Goal: Download file/media

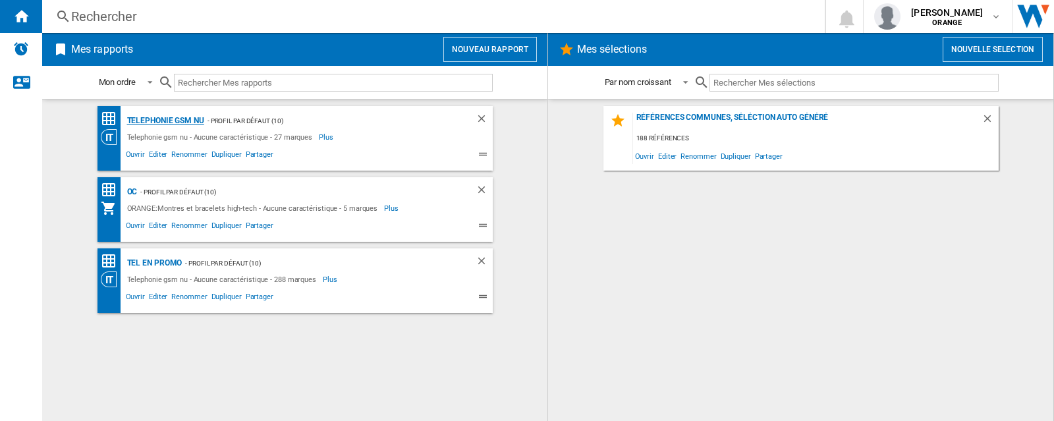
click at [164, 118] on div "Telephonie gsm nu" at bounding box center [164, 121] width 80 height 16
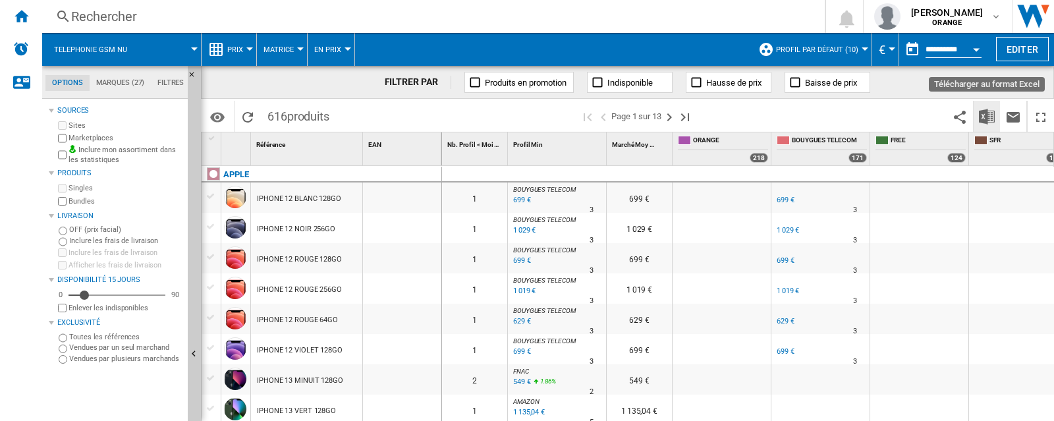
click at [983, 115] on img "Télécharger au format Excel" at bounding box center [987, 117] width 16 height 16
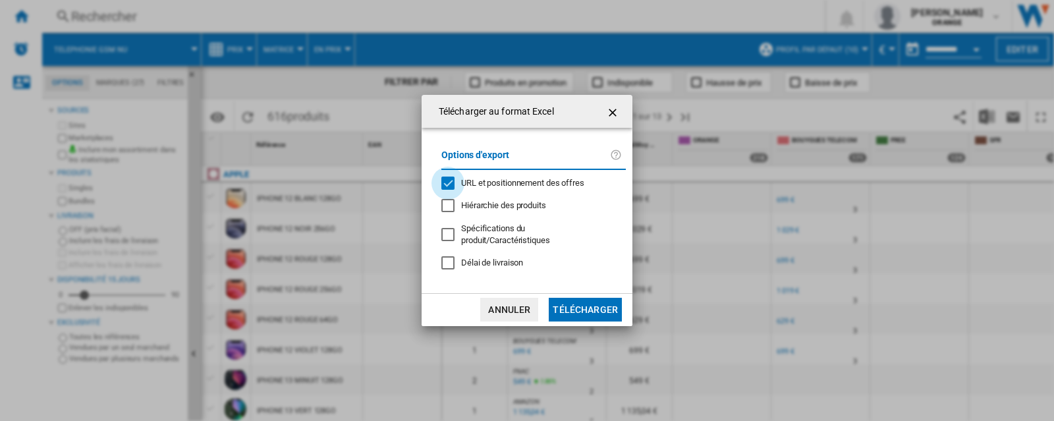
click at [448, 184] on div "URL et positionnement des offres" at bounding box center [447, 183] width 13 height 13
click at [592, 308] on button "Télécharger" at bounding box center [585, 310] width 73 height 24
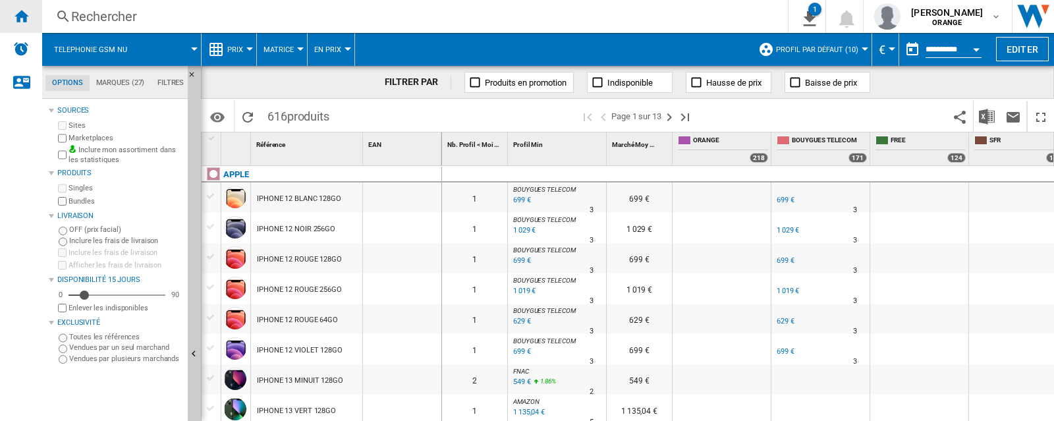
click at [24, 12] on ng-md-icon "Accueil" at bounding box center [21, 16] width 16 height 16
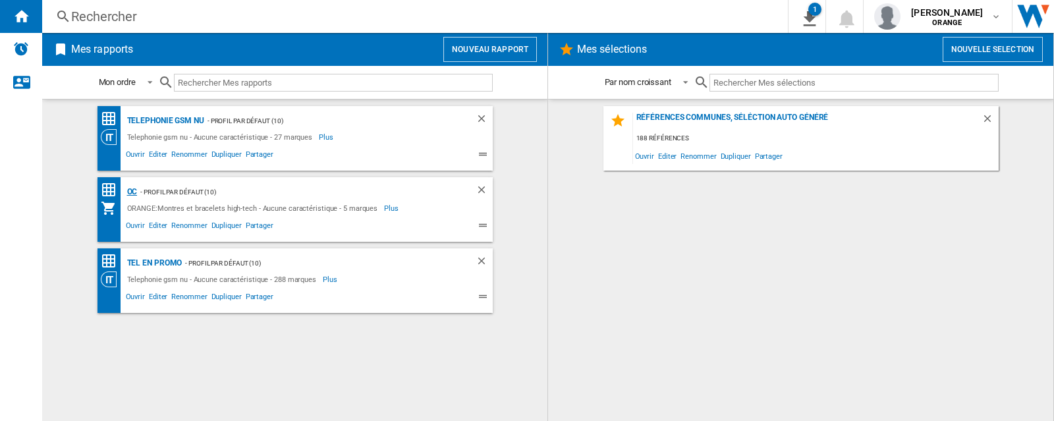
click at [127, 190] on div "OC" at bounding box center [131, 192] width 14 height 16
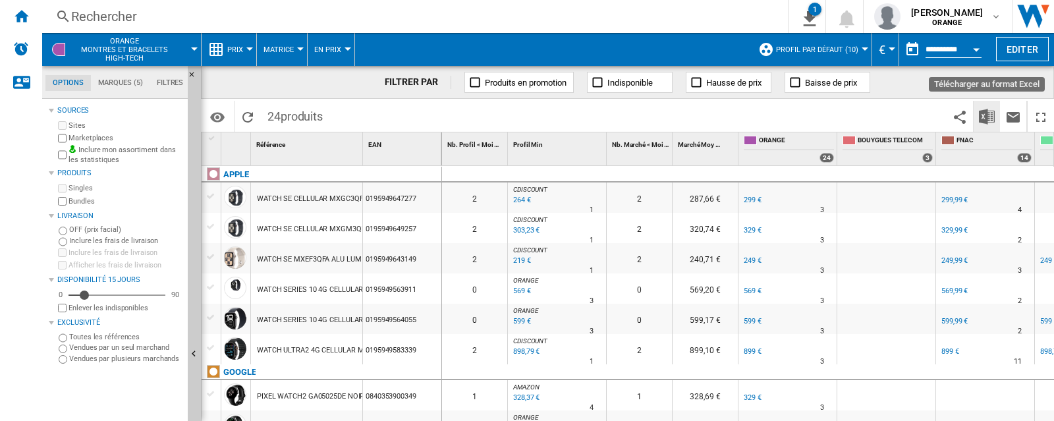
click at [987, 115] on img "Télécharger au format Excel" at bounding box center [987, 117] width 16 height 16
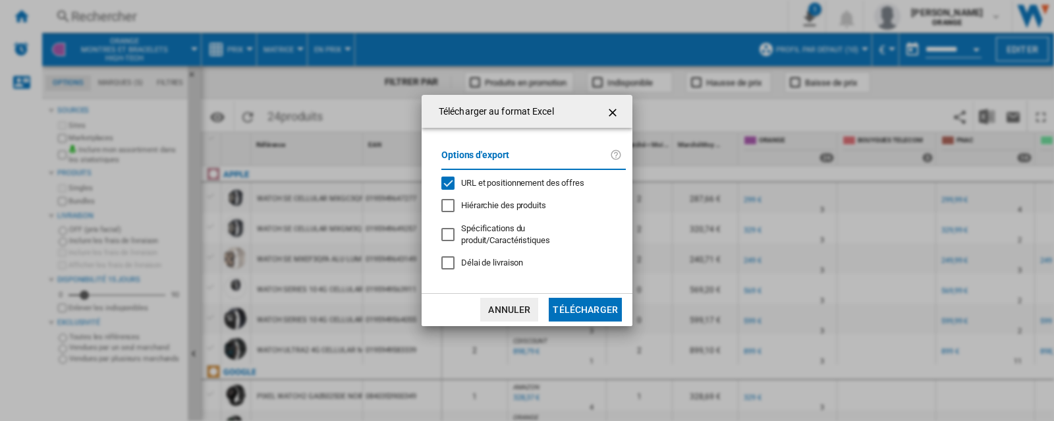
click at [447, 180] on div "URL et positionnement des offres" at bounding box center [447, 183] width 13 height 13
click at [588, 306] on button "Télécharger" at bounding box center [585, 310] width 73 height 24
